Goal: Task Accomplishment & Management: Use online tool/utility

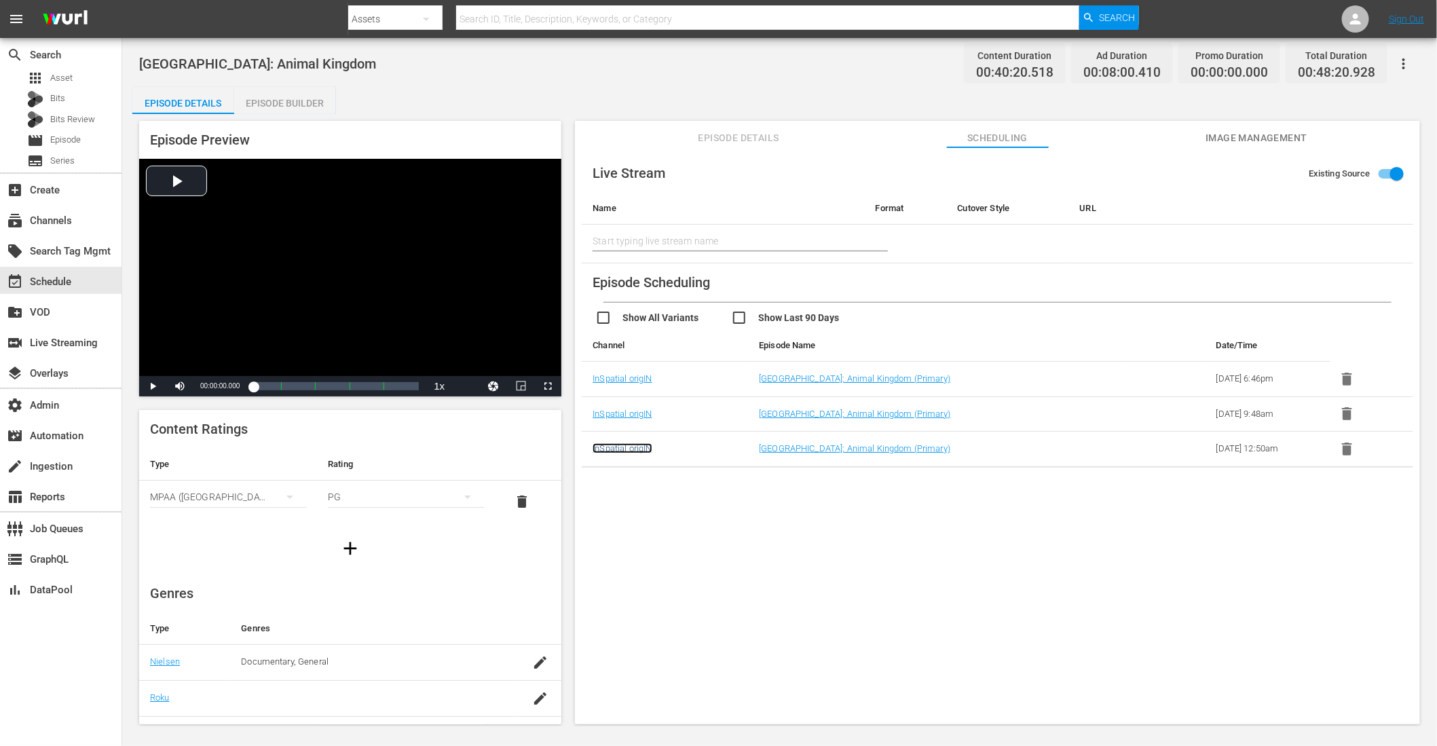
click at [639, 448] on link "InSpatial origIN" at bounding box center [622, 448] width 59 height 10
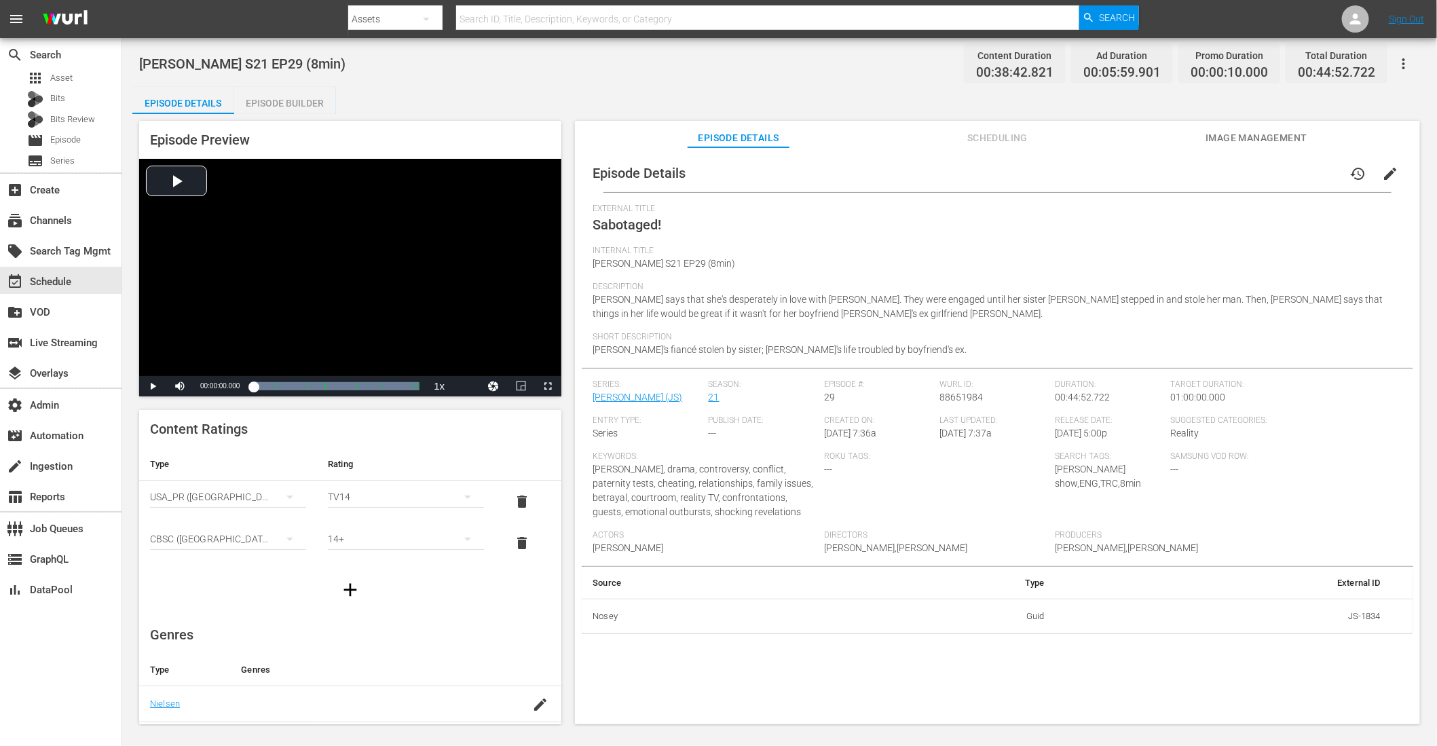
click at [1006, 135] on span "Scheduling" at bounding box center [998, 138] width 102 height 17
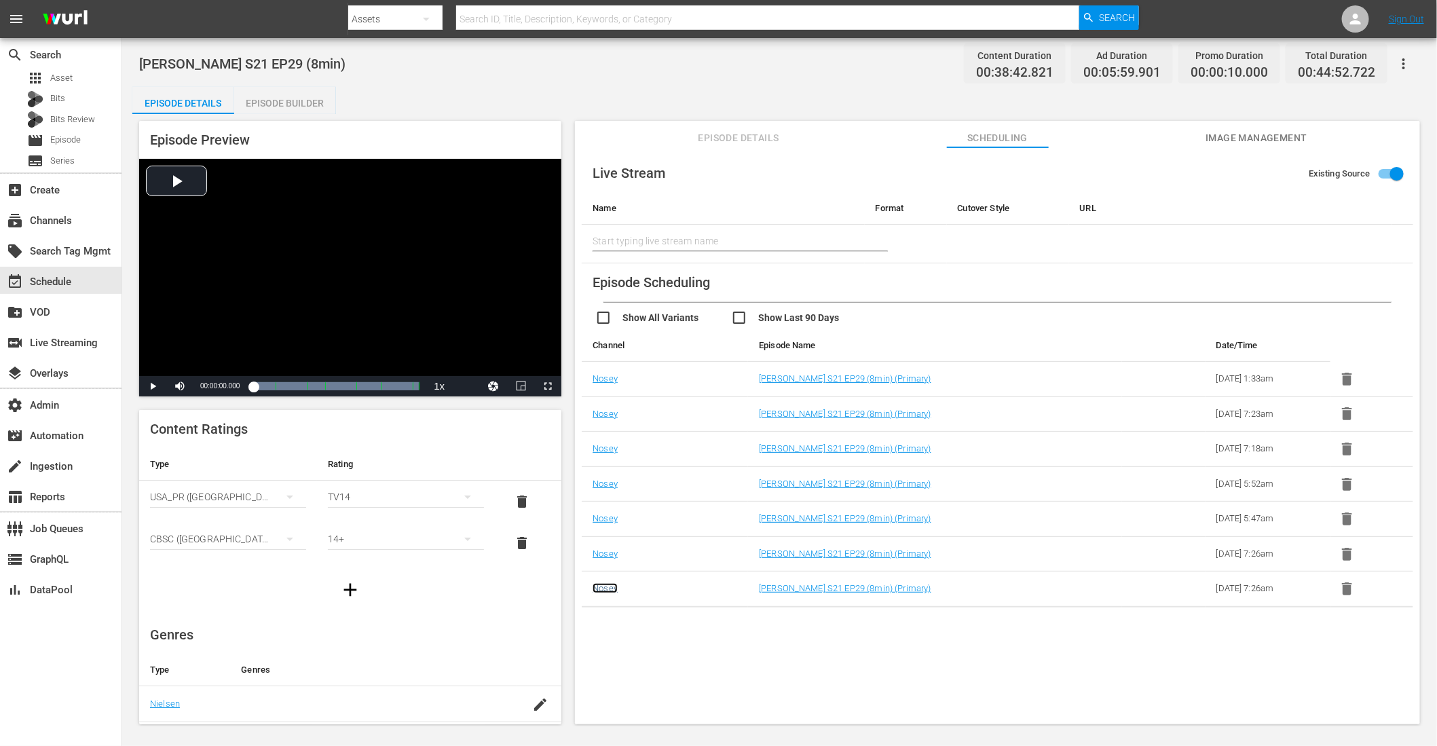
click at [601, 583] on link "Nosey" at bounding box center [605, 588] width 25 height 10
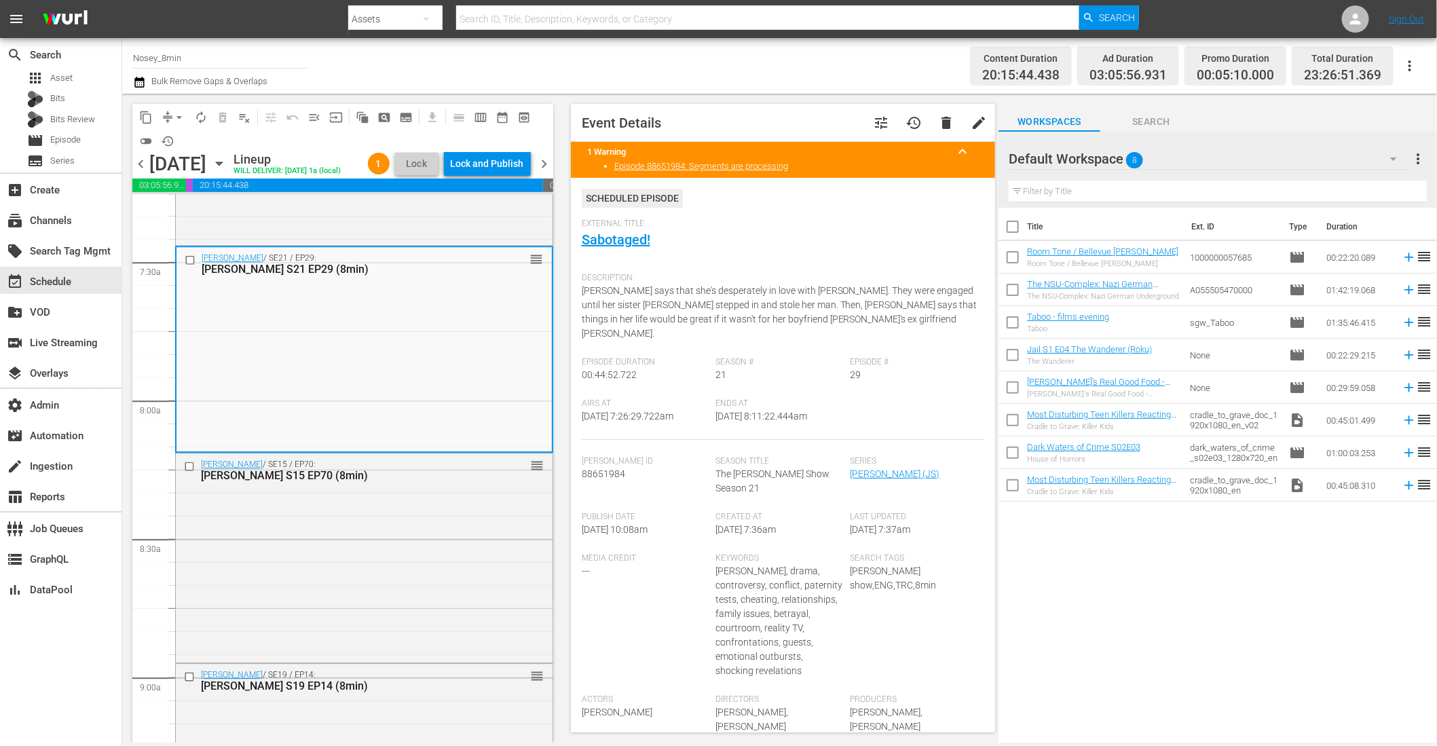
scroll to position [2013, 0]
click at [403, 538] on div "[PERSON_NAME] / SE15 / EP70: [PERSON_NAME] S15 EP70 (8min) reorder" at bounding box center [364, 554] width 377 height 206
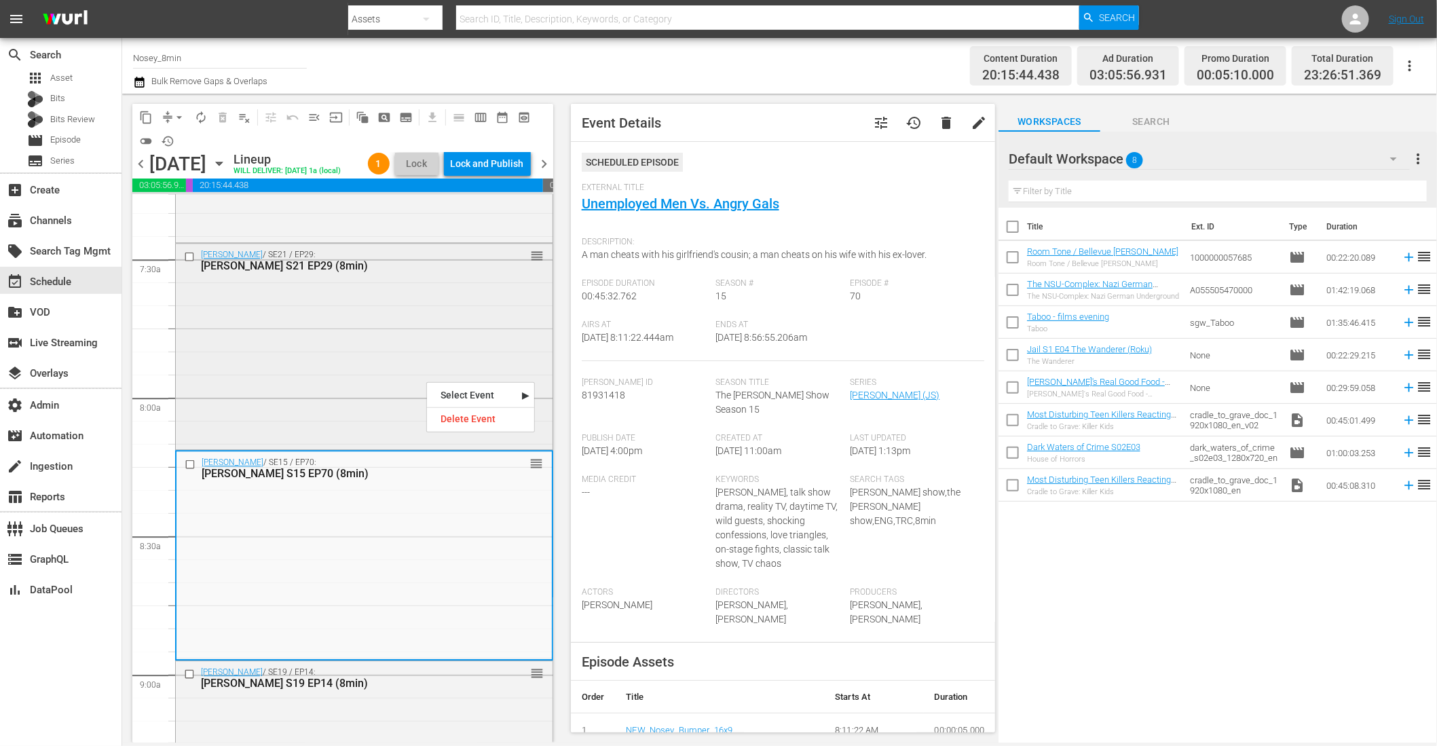
click at [438, 329] on div "[PERSON_NAME] / SE21 / EP29: [PERSON_NAME] S21 EP29 (8min) reorder" at bounding box center [364, 345] width 377 height 203
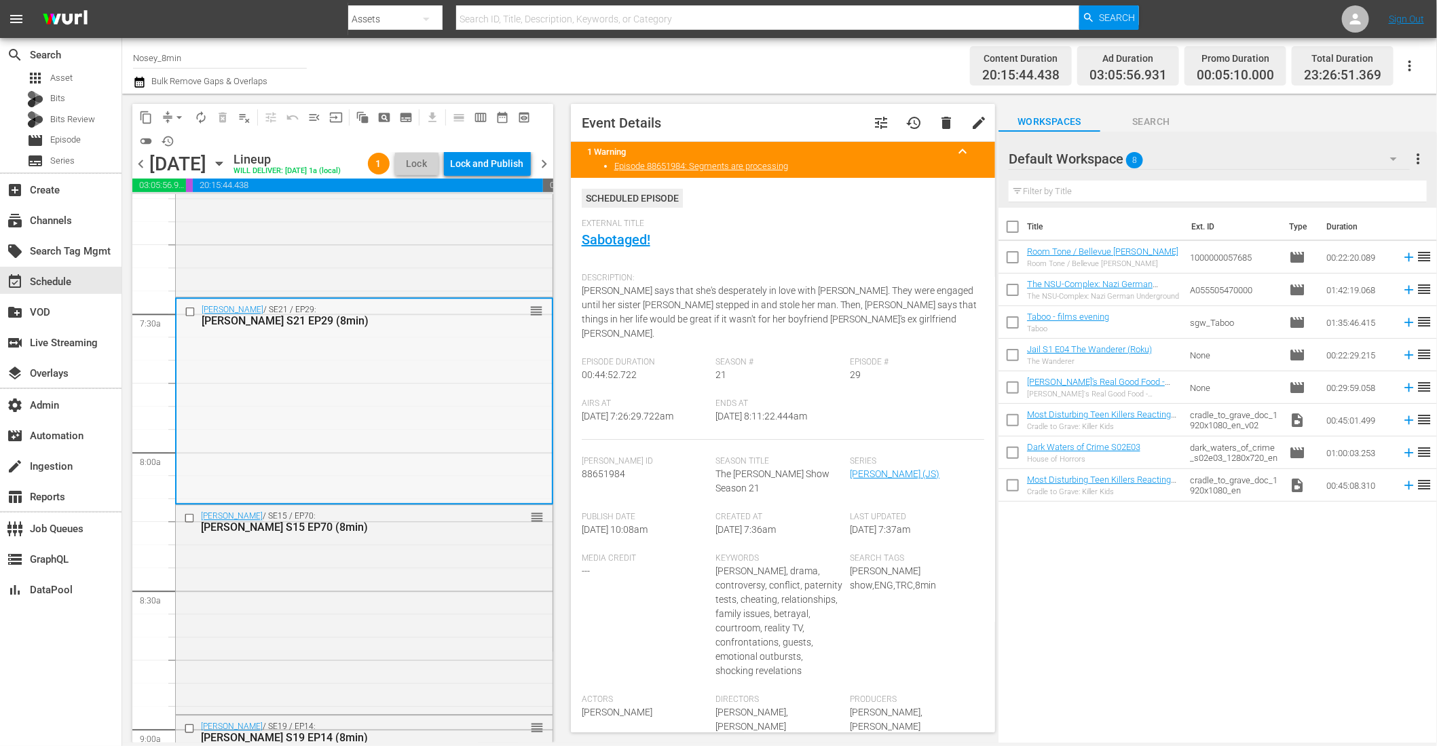
scroll to position [1946, 0]
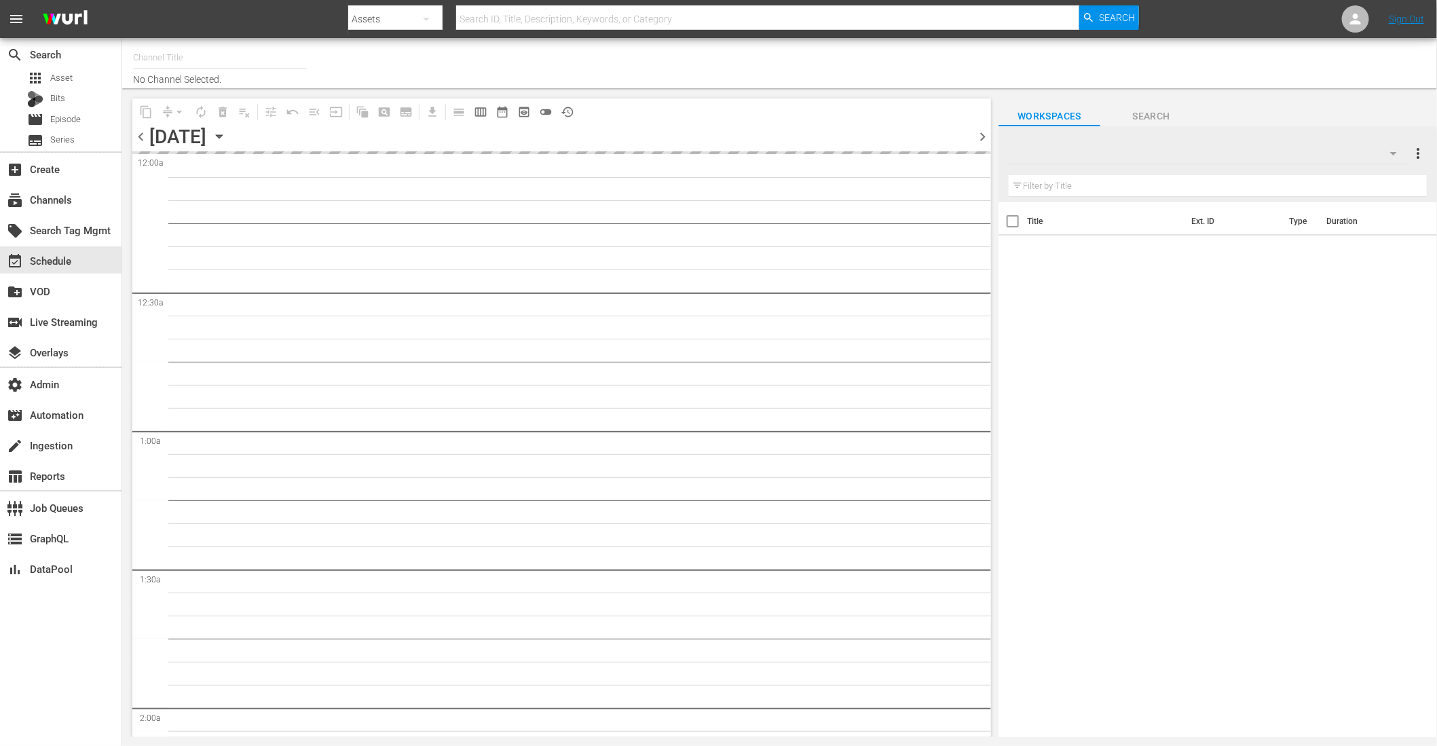
type input "Nosey_8min (1494)"
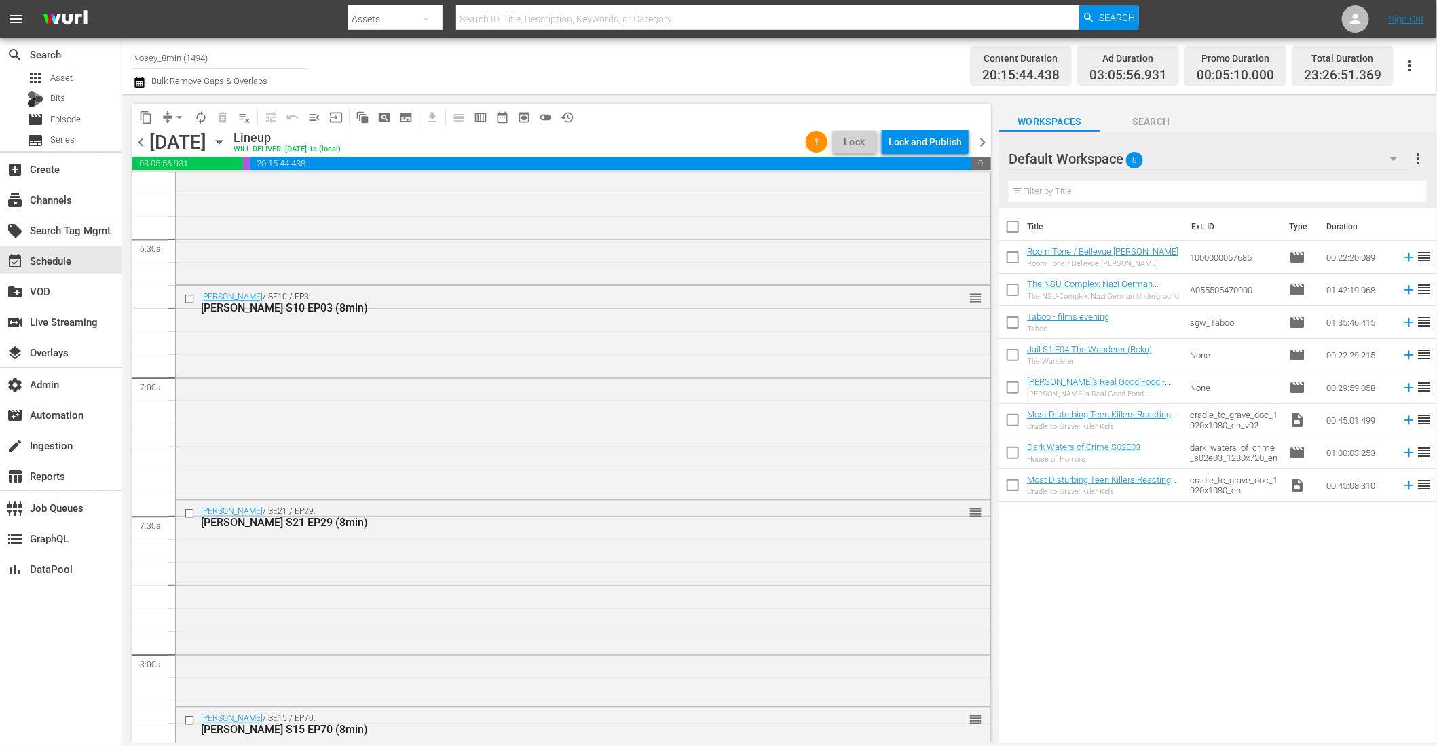
scroll to position [1742, 0]
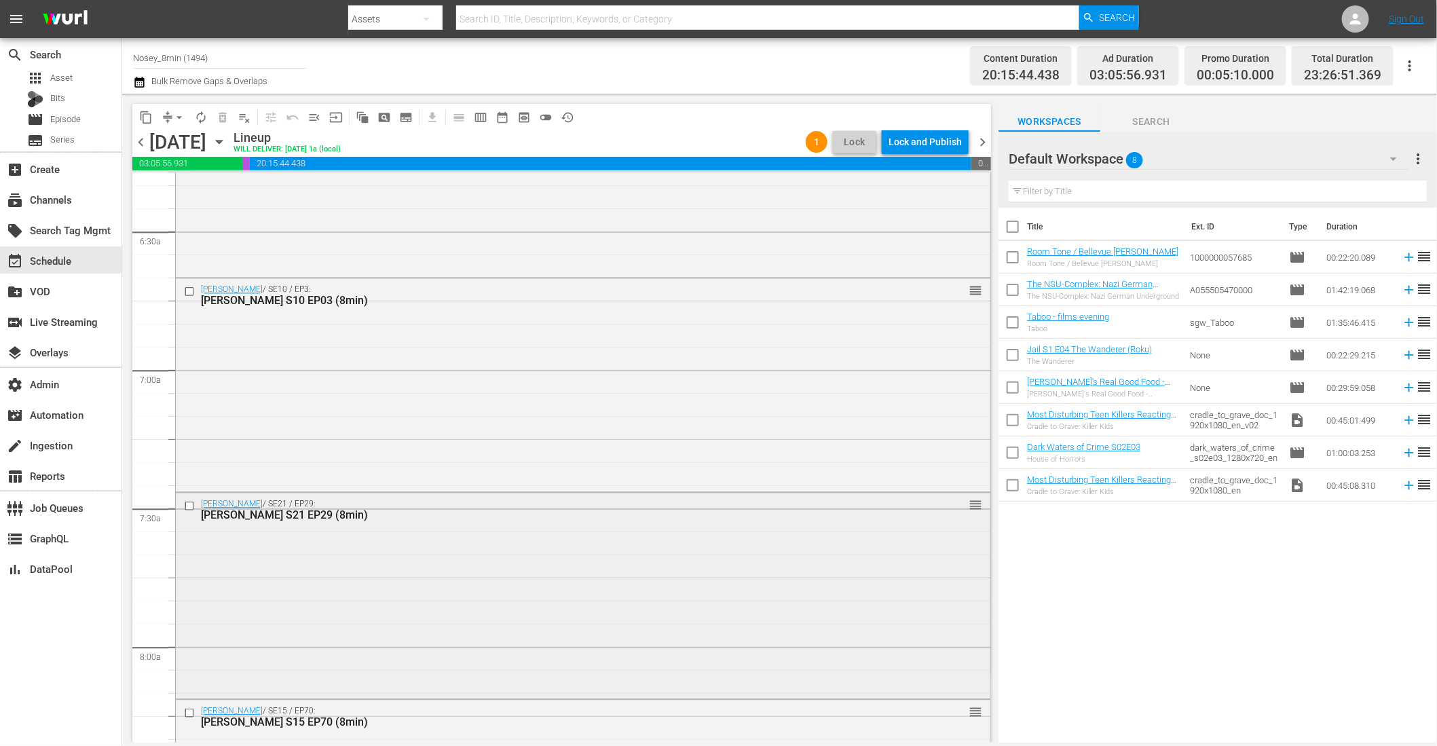
click at [383, 586] on div "[PERSON_NAME] / SE21 / EP29: [PERSON_NAME] S21 EP29 (8min) reorder" at bounding box center [583, 594] width 815 height 203
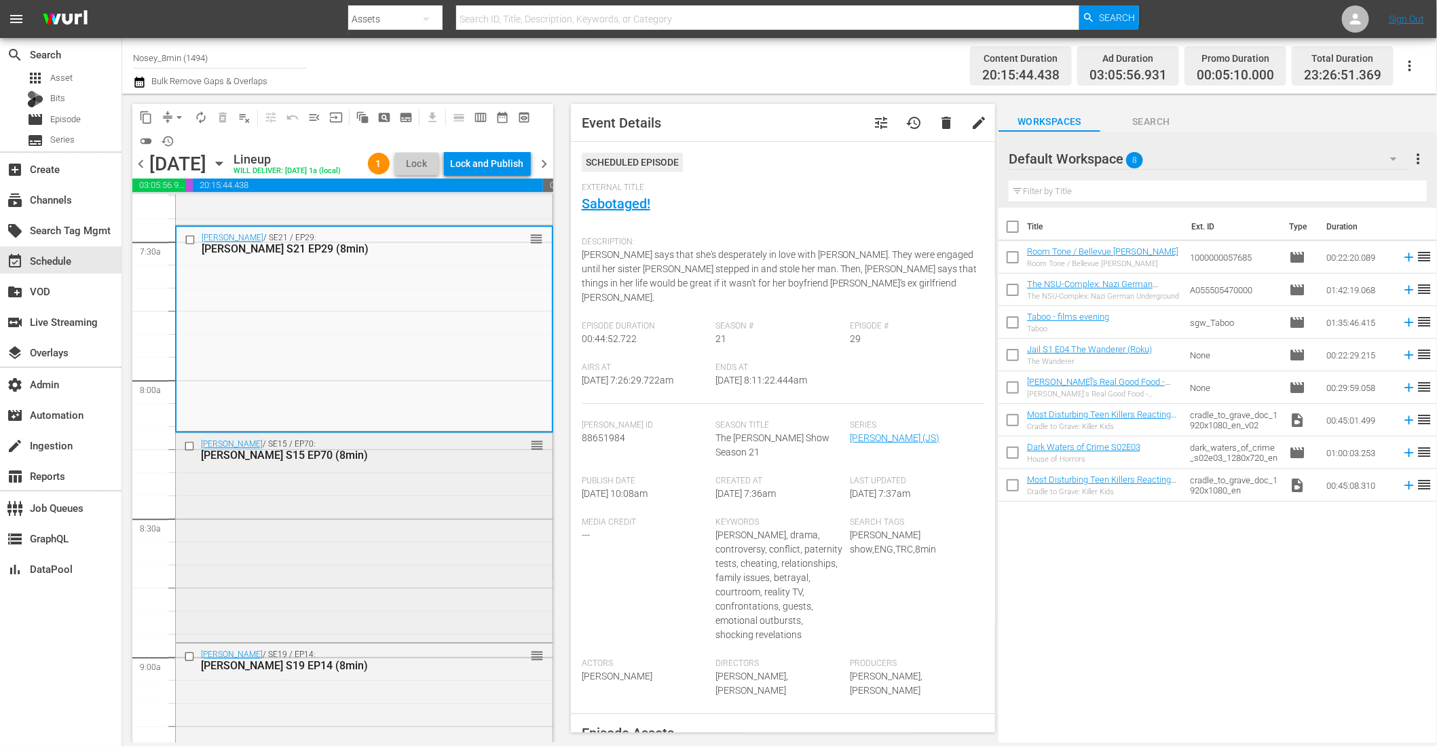
scroll to position [2032, 0]
